Goal: Information Seeking & Learning: Learn about a topic

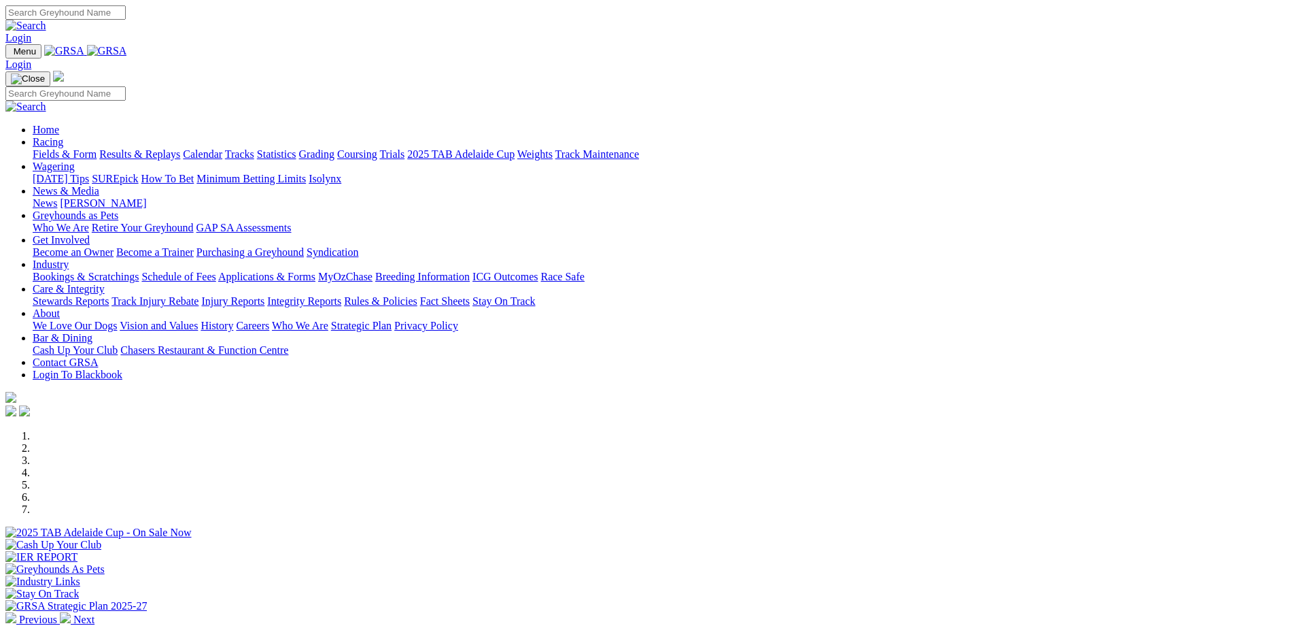
scroll to position [476, 0]
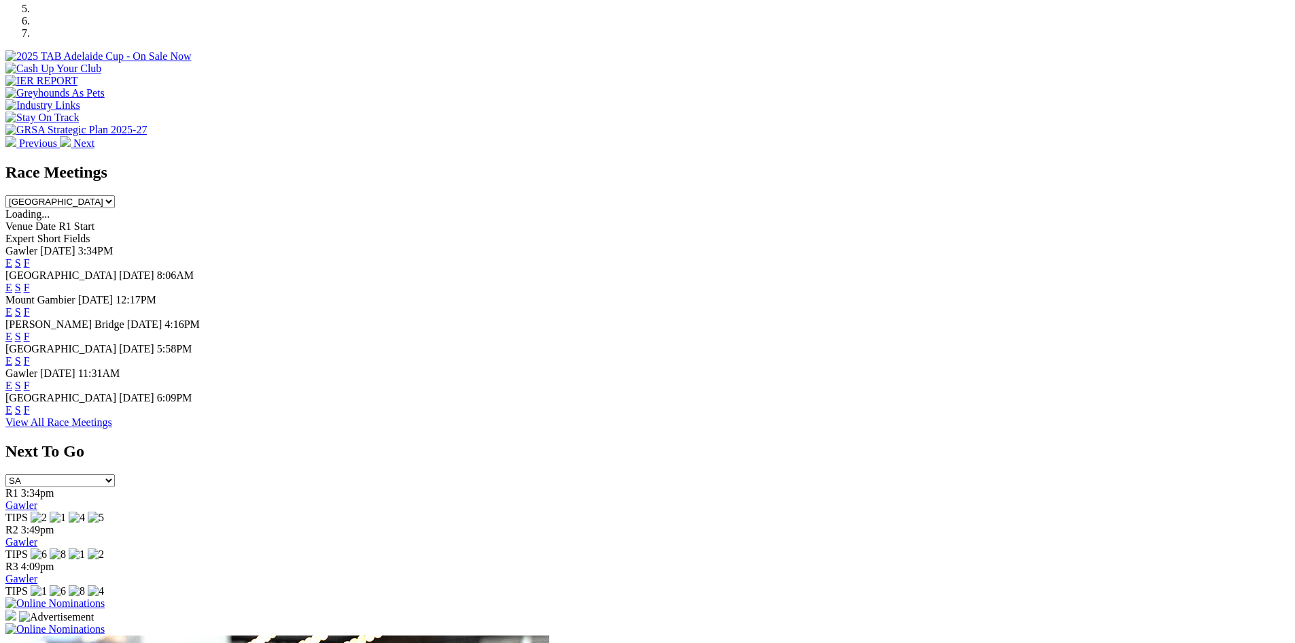
click at [30, 415] on link "F" at bounding box center [27, 410] width 6 height 12
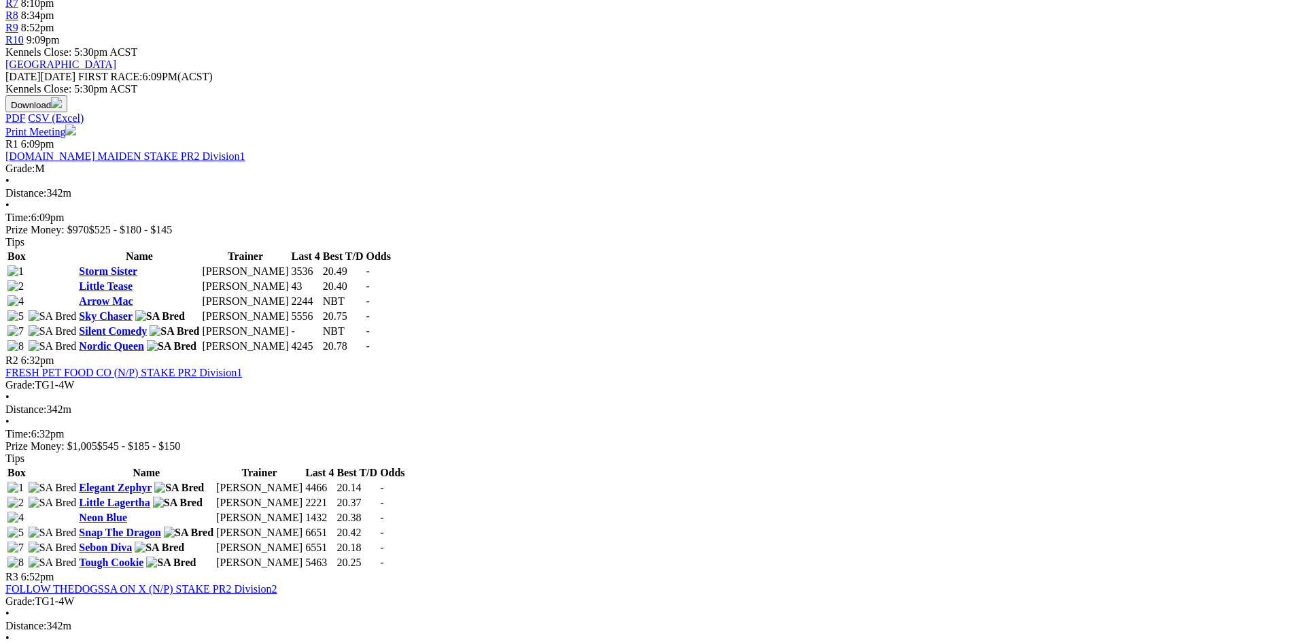
scroll to position [544, 0]
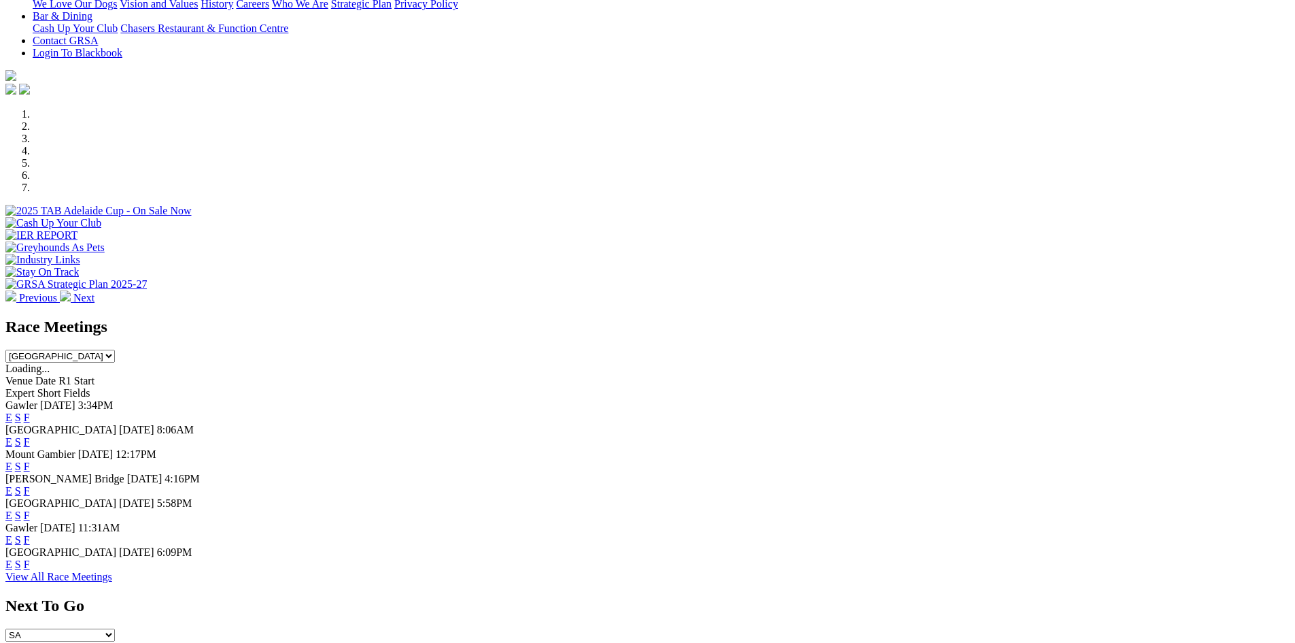
scroll to position [340, 0]
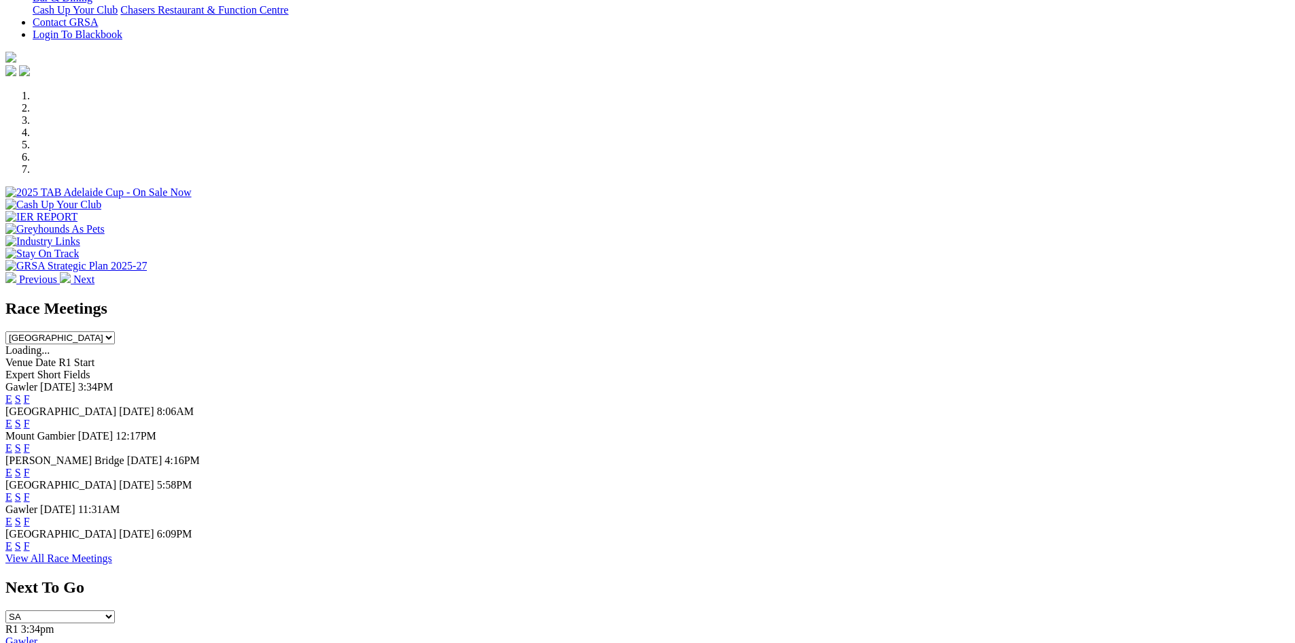
click at [30, 417] on link "F" at bounding box center [27, 423] width 6 height 12
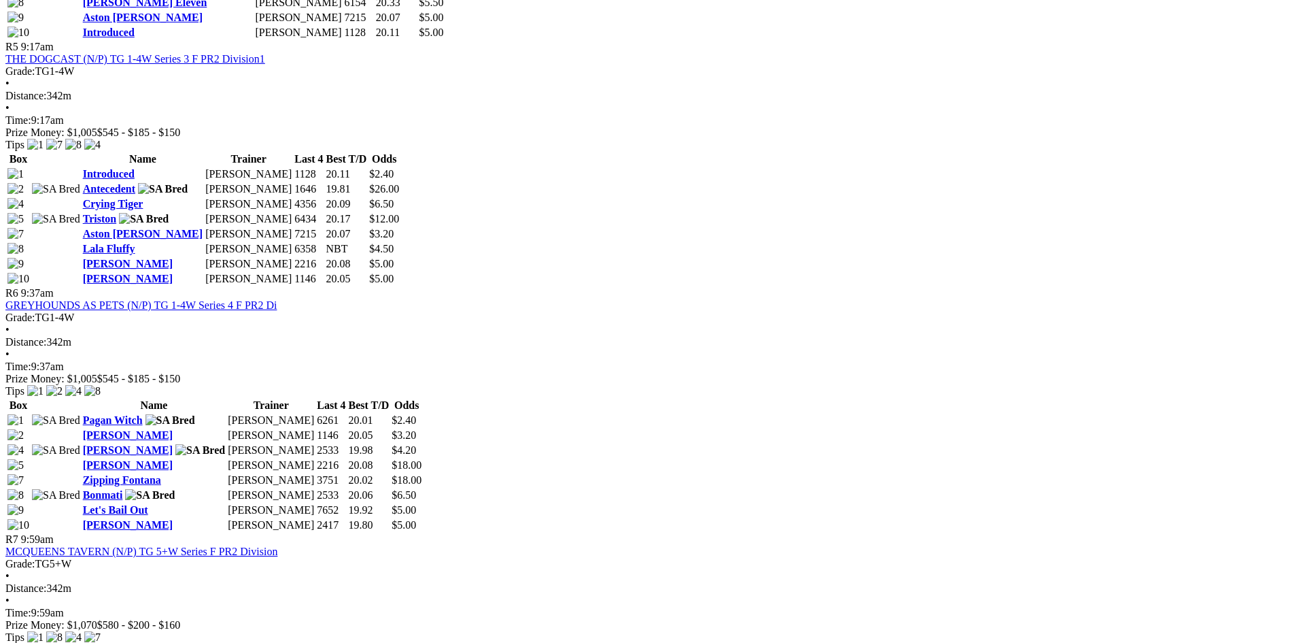
scroll to position [1700, 0]
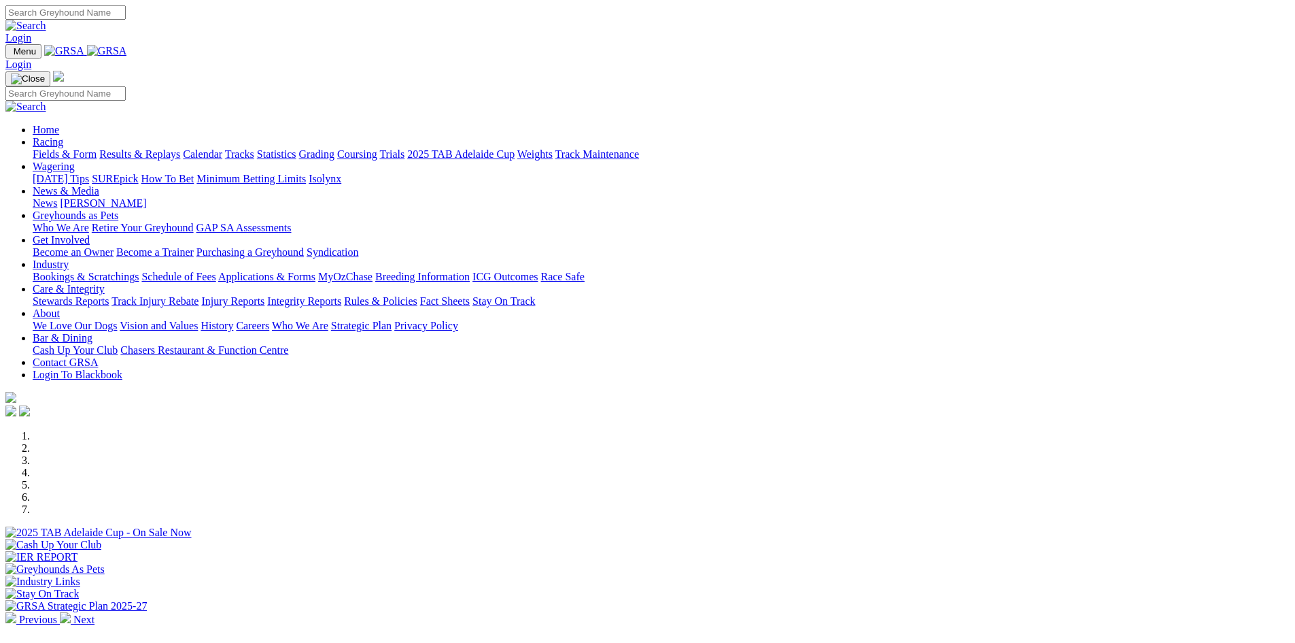
scroll to position [544, 0]
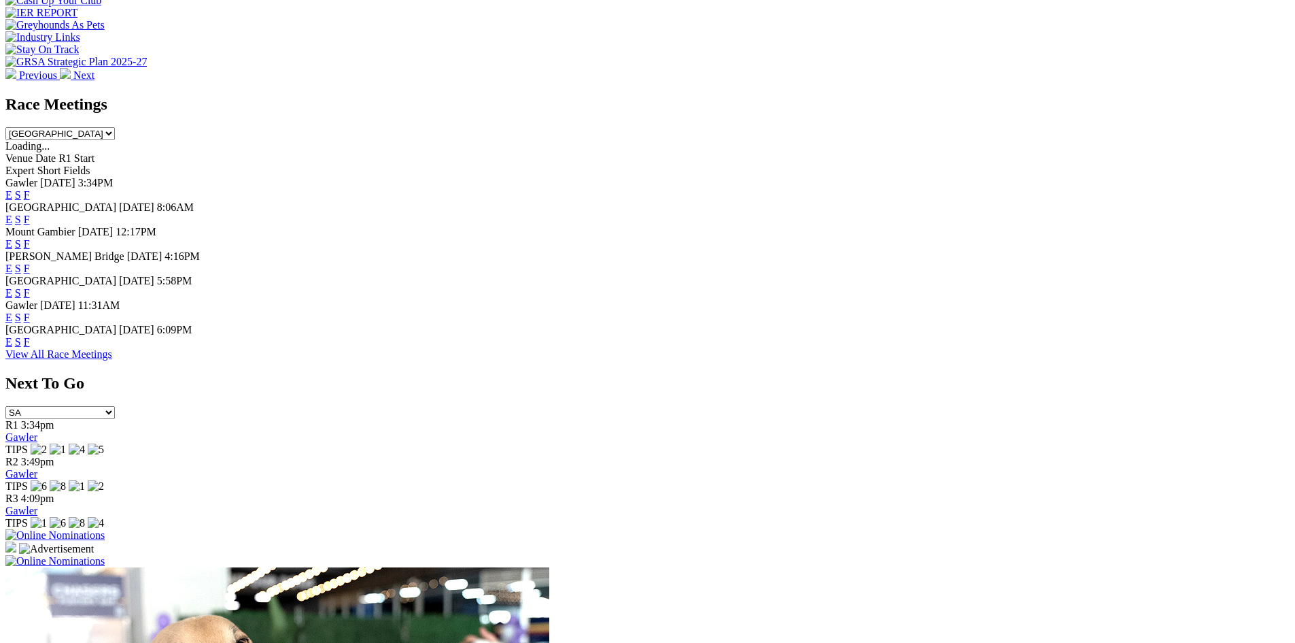
click at [30, 287] on link "F" at bounding box center [27, 293] width 6 height 12
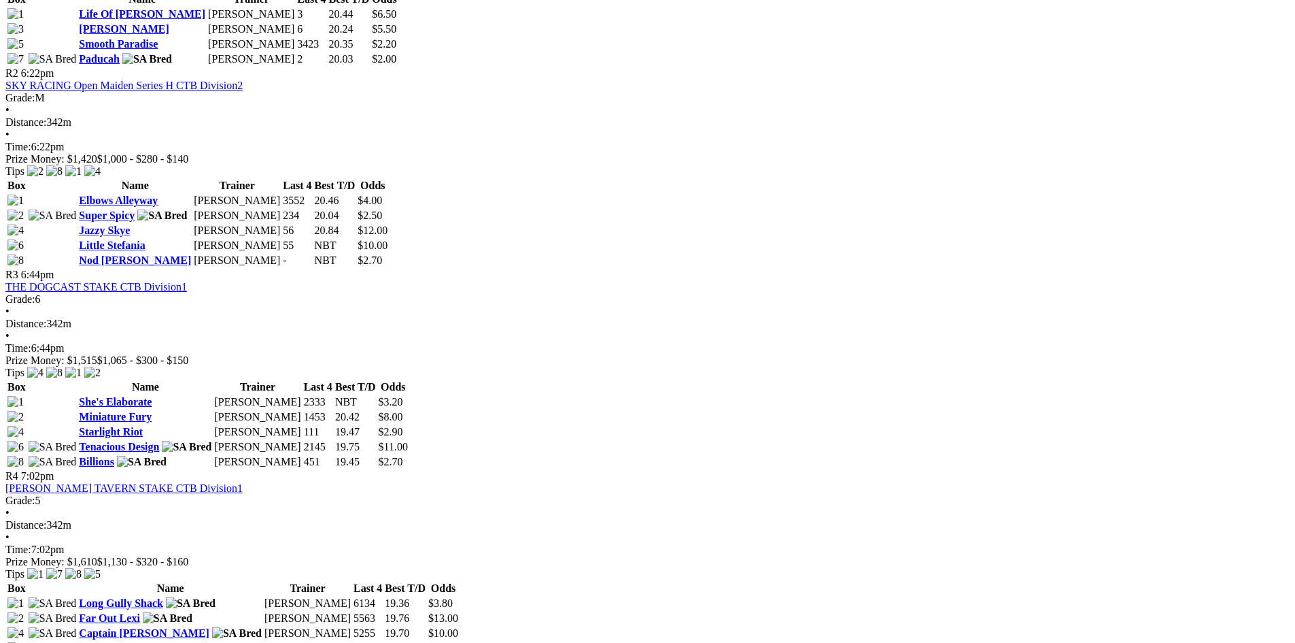
scroll to position [1224, 0]
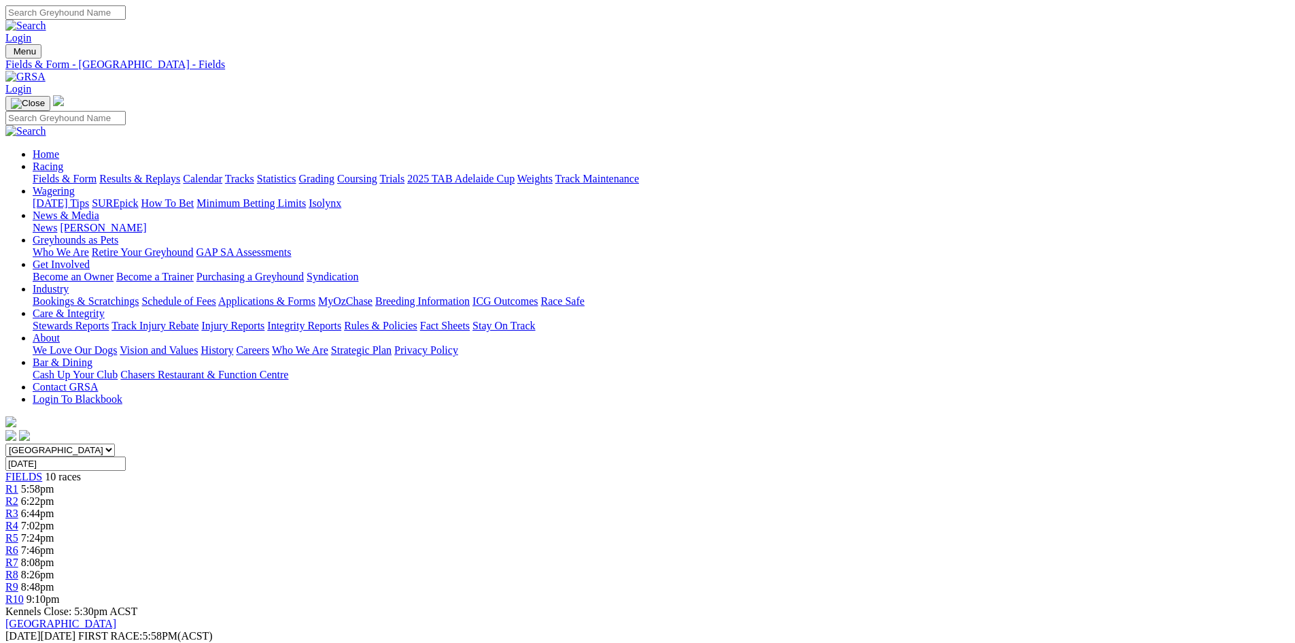
click at [46, 71] on img at bounding box center [25, 77] width 40 height 12
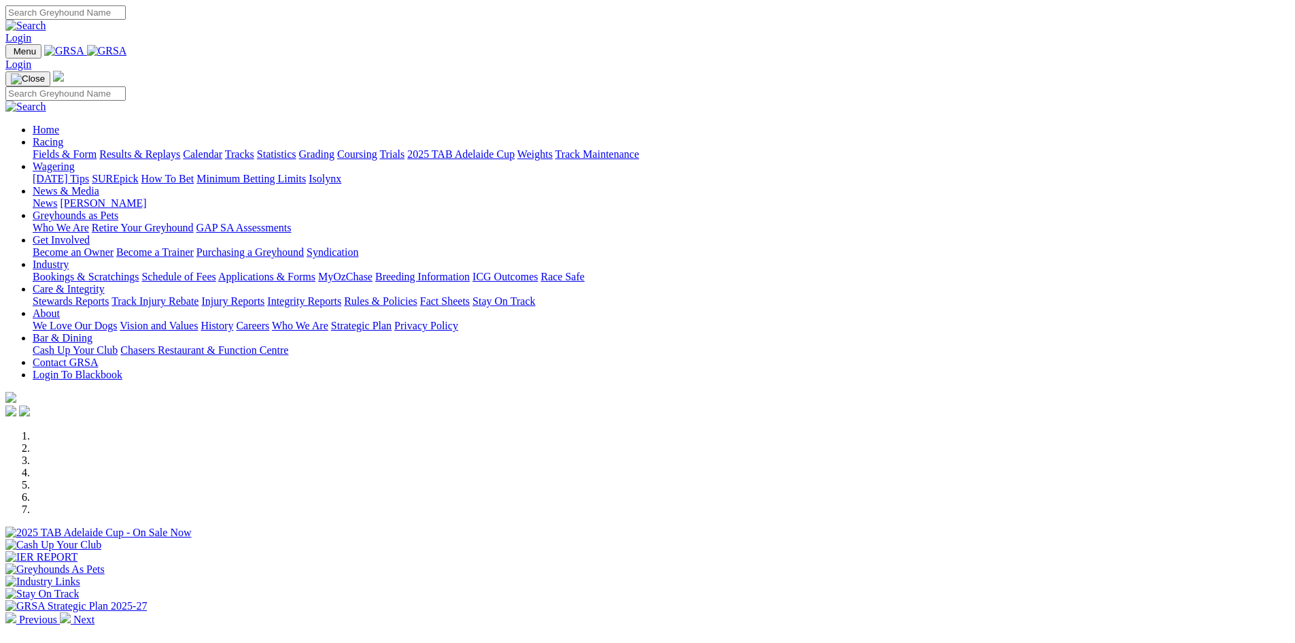
scroll to position [340, 0]
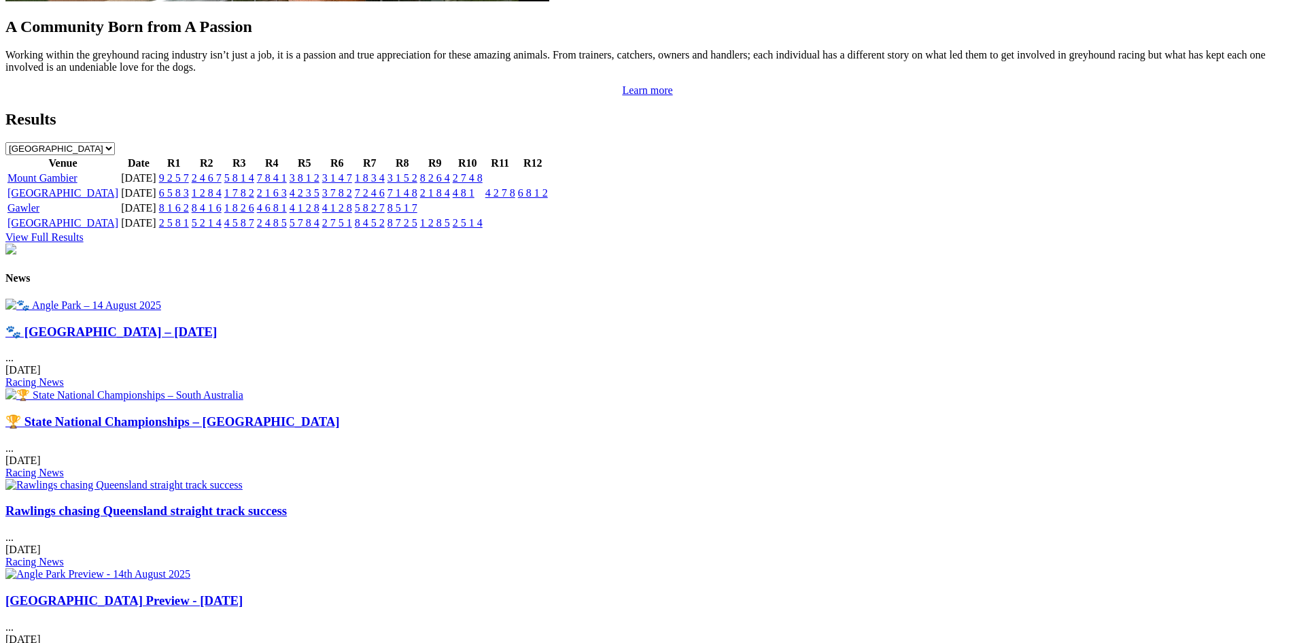
scroll to position [1700, 0]
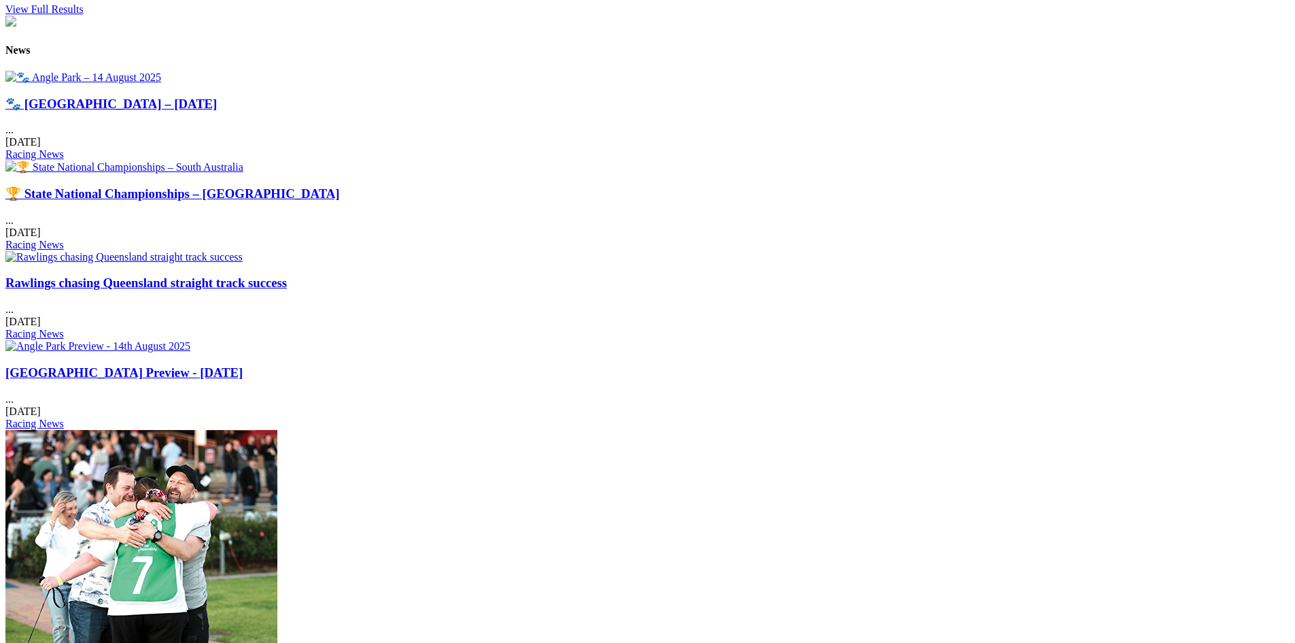
click at [691, 275] on div "Rawlings chasing Queensland straight track success ... 15 Aug 2025 Racing News" at bounding box center [647, 307] width 1284 height 65
click at [287, 275] on link "Rawlings chasing Queensland straight track success" at bounding box center [145, 282] width 281 height 14
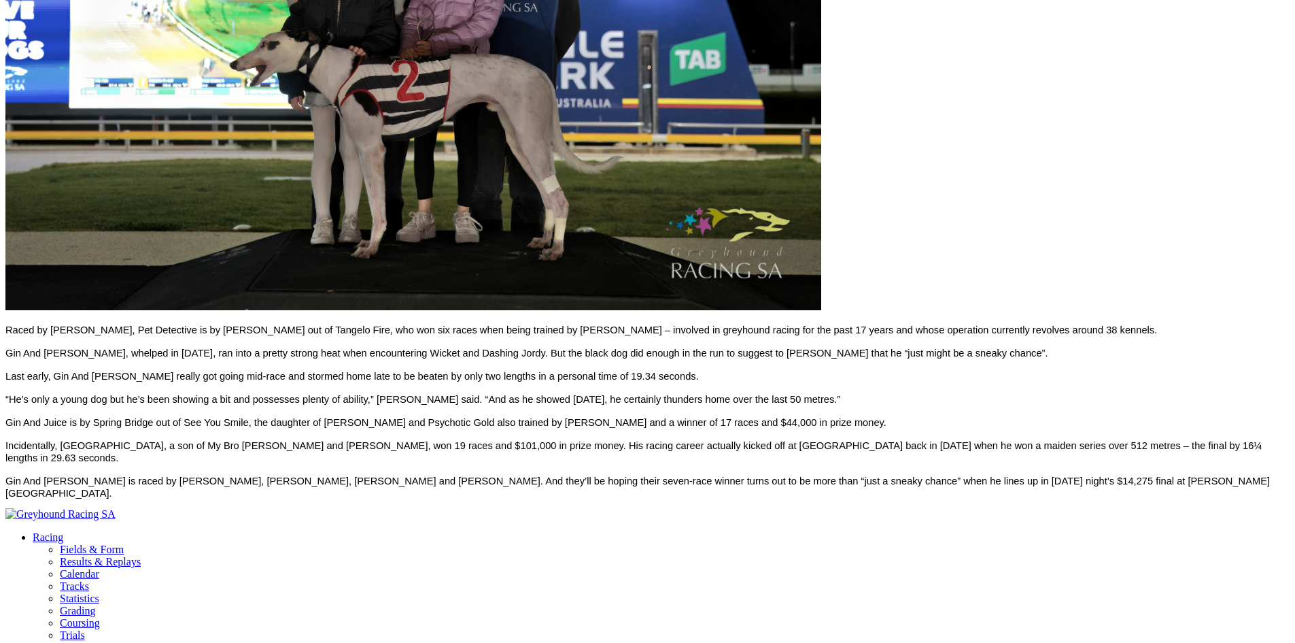
scroll to position [1088, 0]
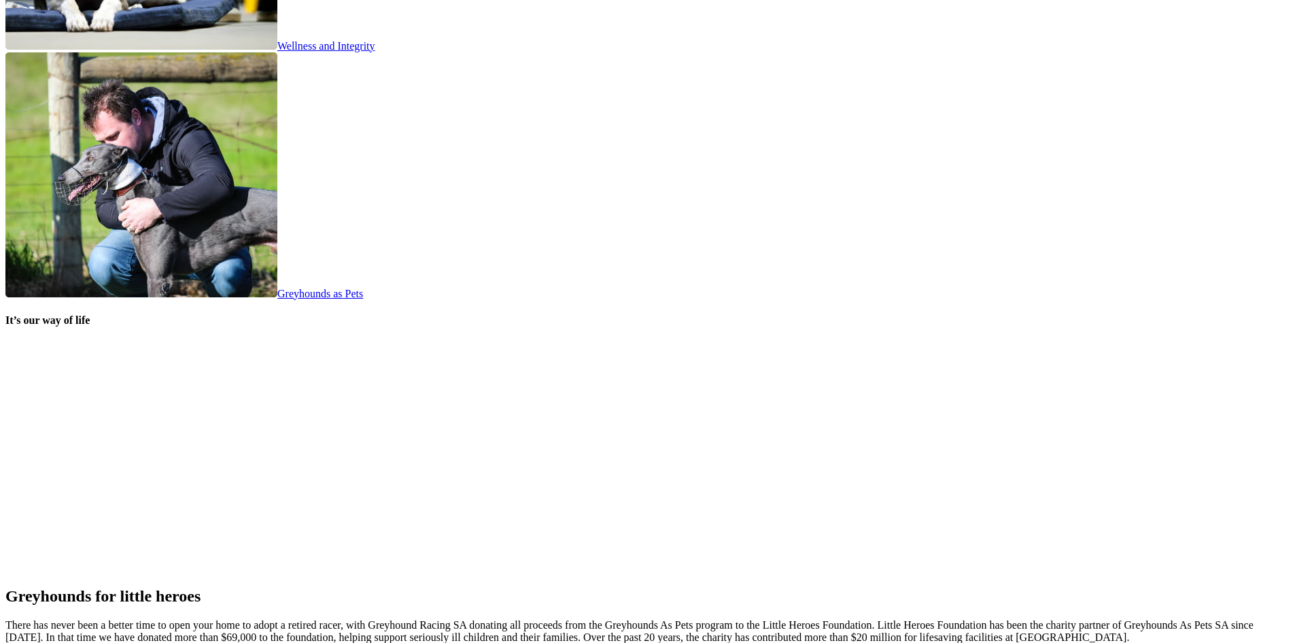
scroll to position [2652, 0]
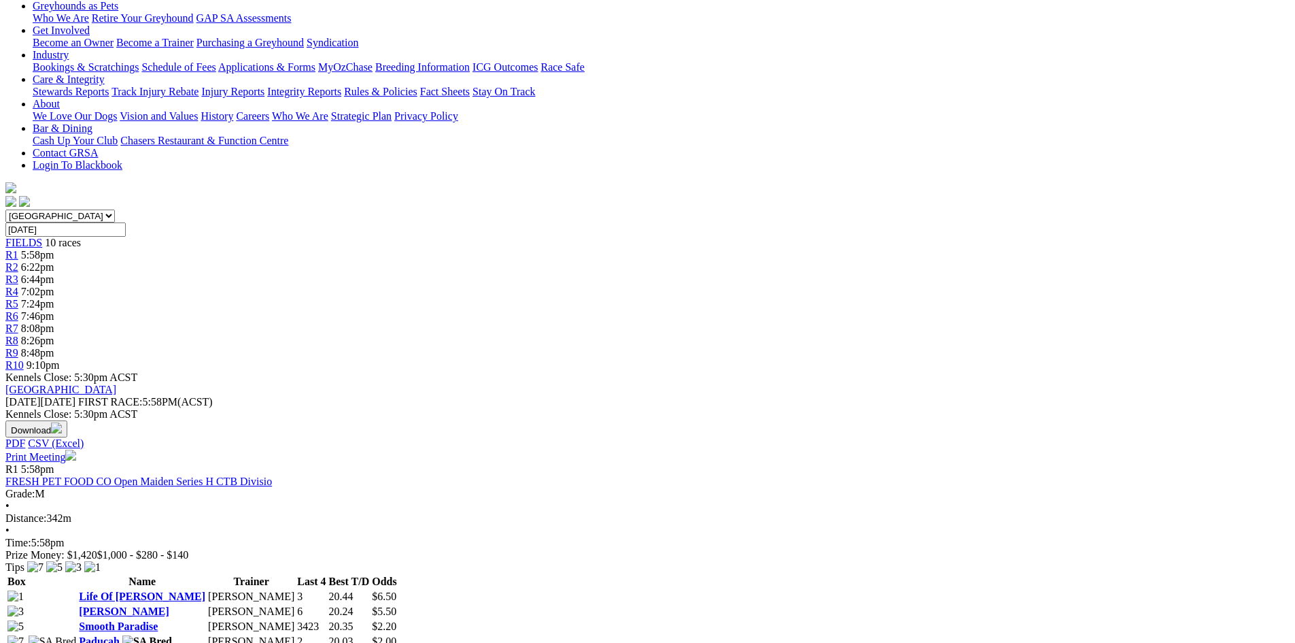
scroll to position [204, 0]
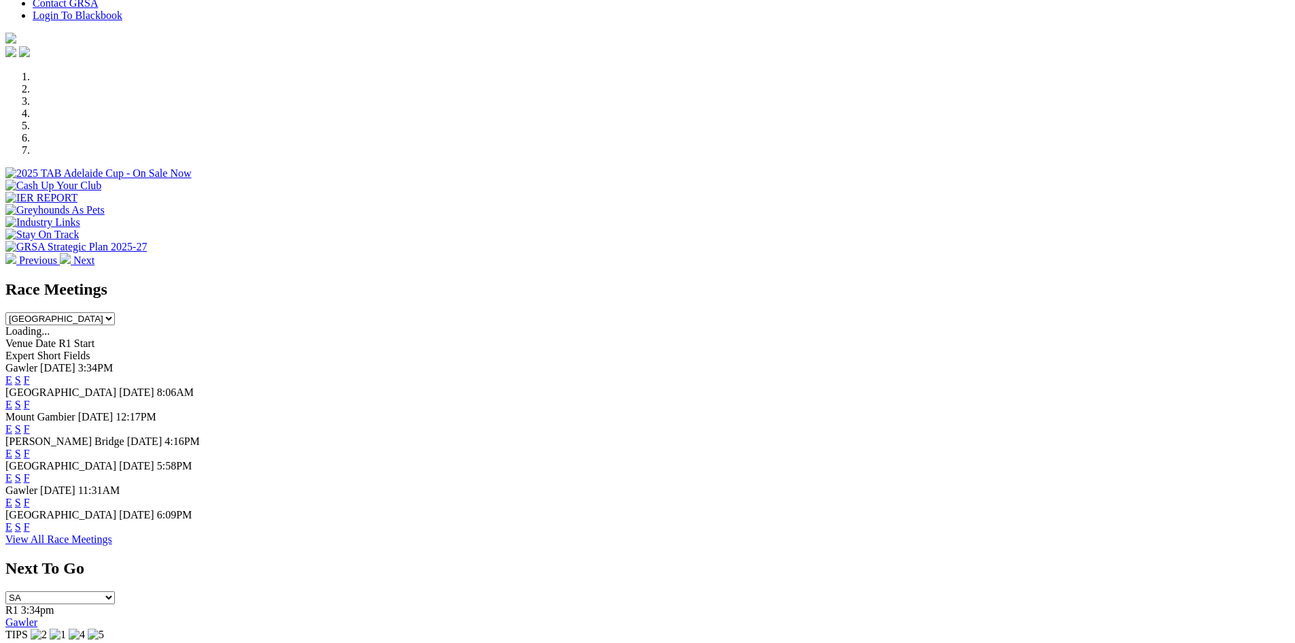
scroll to position [343, 0]
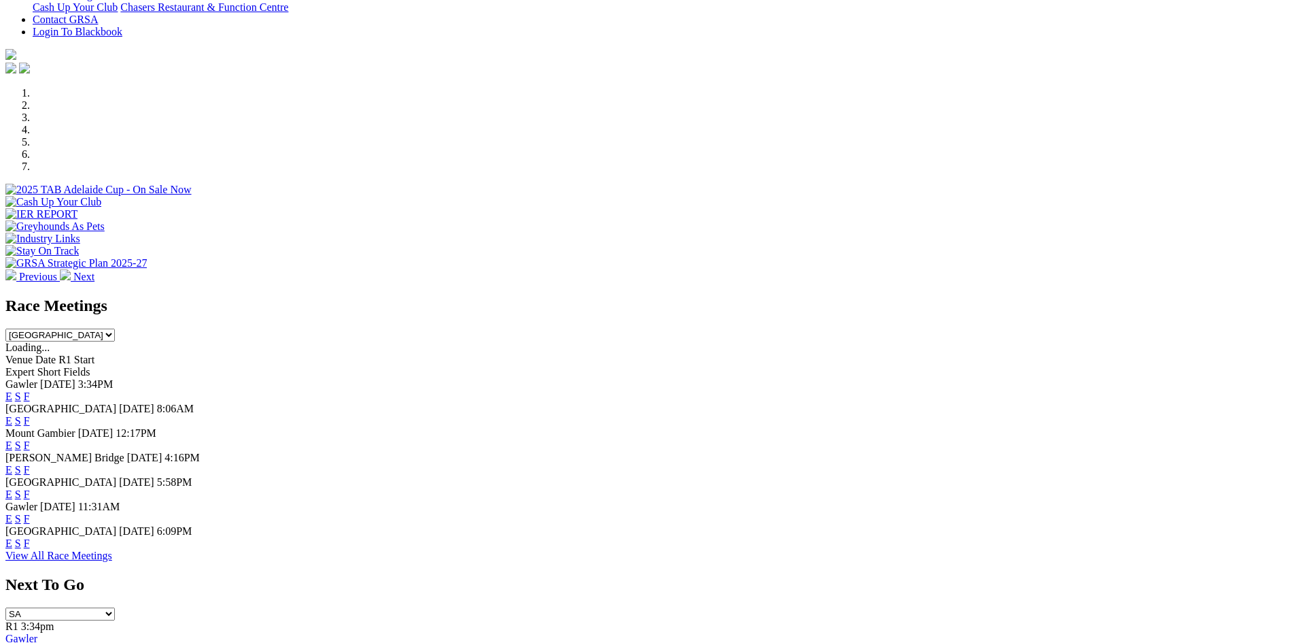
click at [820, 427] on div "Mount Gambier 17 Aug 25 12:17PM E S F" at bounding box center [647, 439] width 1284 height 24
click at [30, 464] on link "F" at bounding box center [27, 470] width 6 height 12
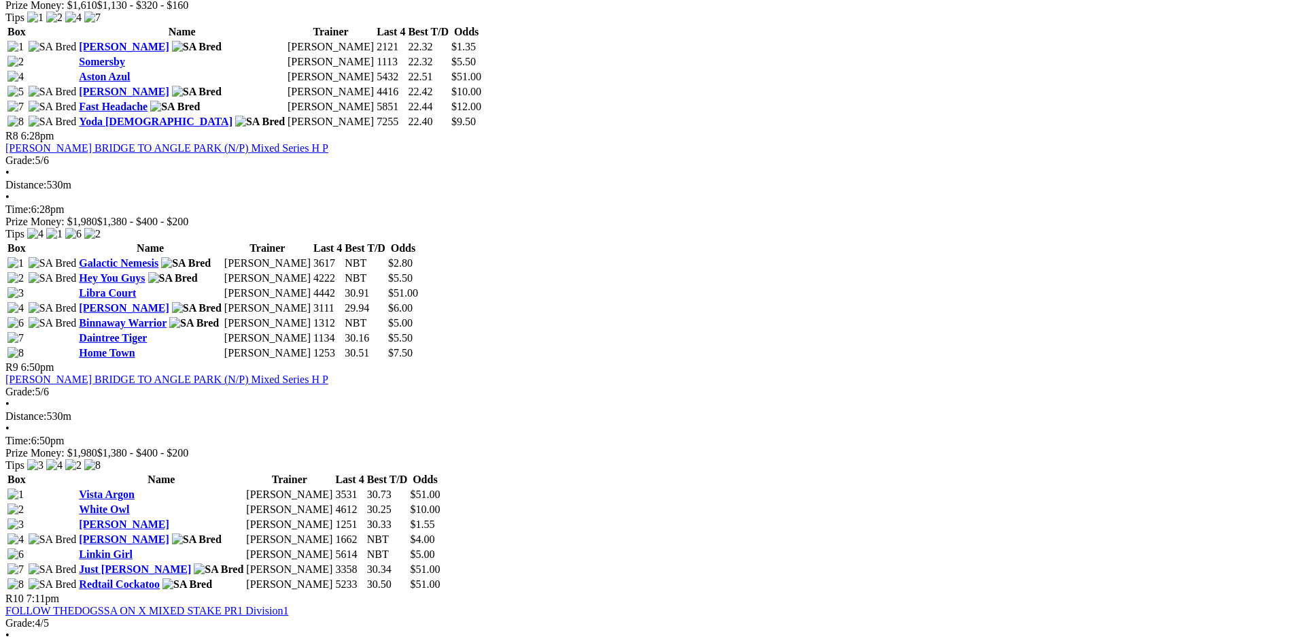
scroll to position [2244, 0]
